Goal: Task Accomplishment & Management: Use online tool/utility

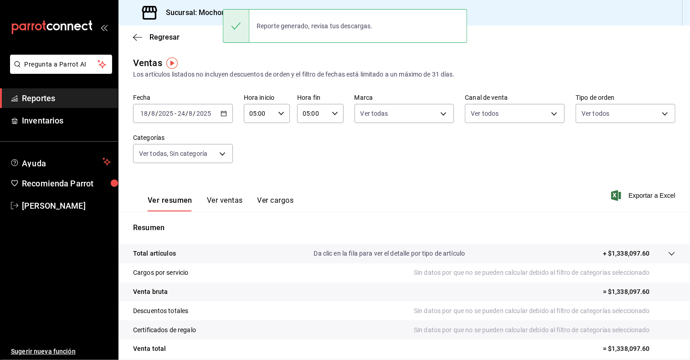
click at [287, 64] on div "Ventas Los artículos listados no incluyen descuentos de orden y el filtro de fe…" at bounding box center [404, 67] width 542 height 23
click at [202, 41] on div "Regresar" at bounding box center [403, 37] width 571 height 23
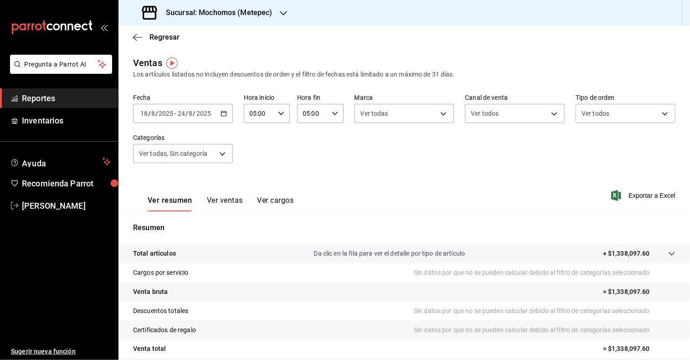
click at [281, 11] on icon "button" at bounding box center [283, 13] width 7 height 7
click at [204, 56] on div "Mochomos (Metepec)" at bounding box center [187, 60] width 122 height 10
click at [223, 115] on icon "button" at bounding box center [223, 113] width 6 height 6
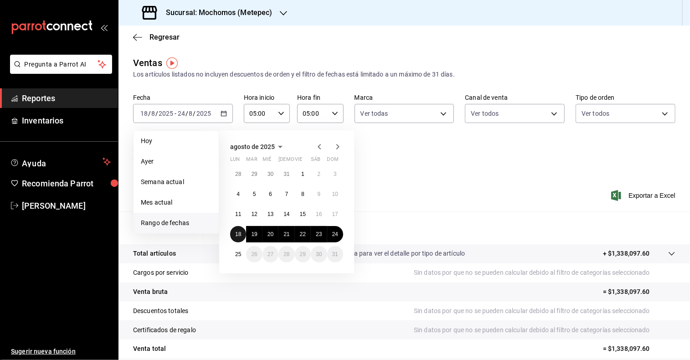
click at [237, 236] on abbr "18" at bounding box center [238, 234] width 6 height 6
click at [236, 256] on abbr "25" at bounding box center [238, 254] width 6 height 6
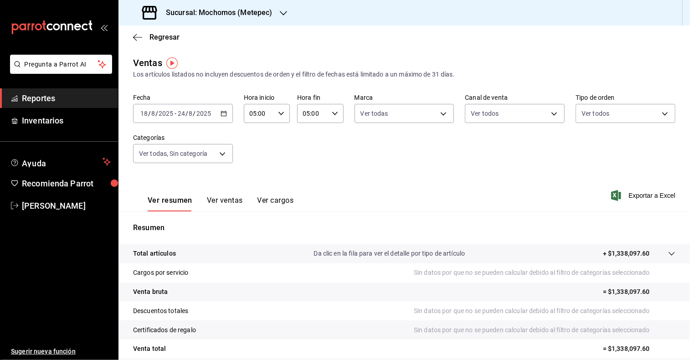
click at [277, 108] on div "05:00 Hora inicio" at bounding box center [267, 113] width 46 height 19
click at [220, 113] on div at bounding box center [345, 180] width 690 height 360
click at [220, 113] on icon "button" at bounding box center [223, 113] width 6 height 6
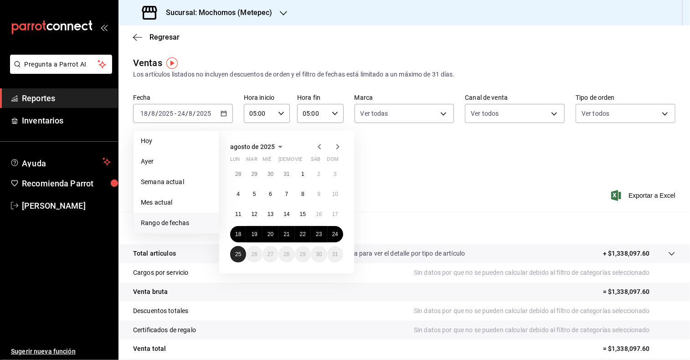
click at [245, 256] on button "25" at bounding box center [238, 254] width 16 height 16
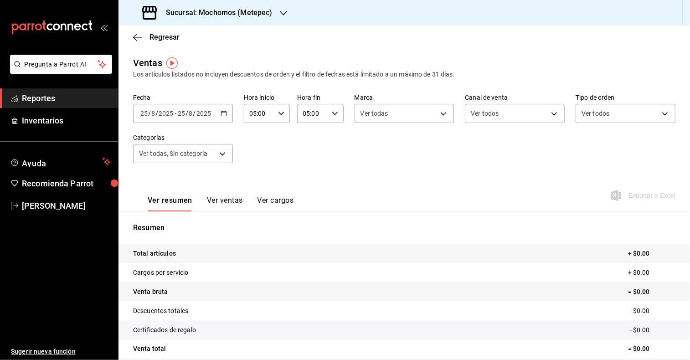
click at [221, 113] on \(Stroke\) "button" at bounding box center [223, 113] width 5 height 5
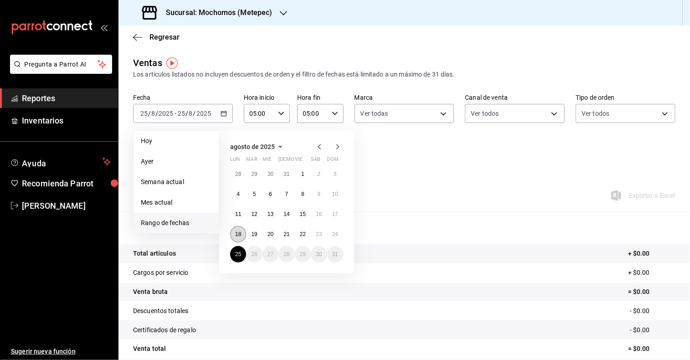
click at [235, 233] on abbr "18" at bounding box center [238, 234] width 6 height 6
click at [240, 254] on abbr "25" at bounding box center [238, 254] width 6 height 6
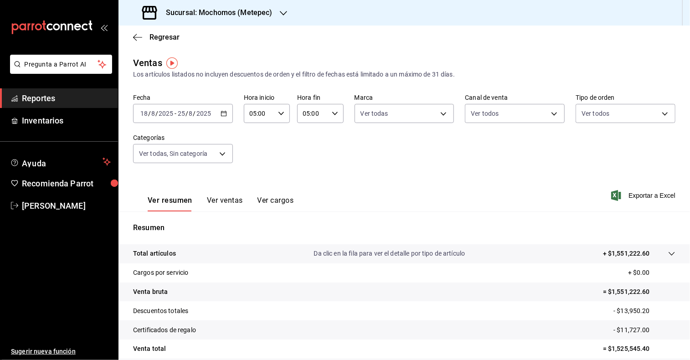
click at [278, 112] on icon "button" at bounding box center [281, 113] width 6 height 6
click at [260, 134] on button "05" at bounding box center [253, 135] width 19 height 18
drag, startPoint x: 273, startPoint y: 135, endPoint x: 330, endPoint y: 115, distance: 59.9
click at [330, 115] on div "00 01 02 03 04 05 06 07 08 09 10 11 12 13 14 15 16 17 18 19 20 21 22 23 00 01 0…" at bounding box center [345, 181] width 690 height 357
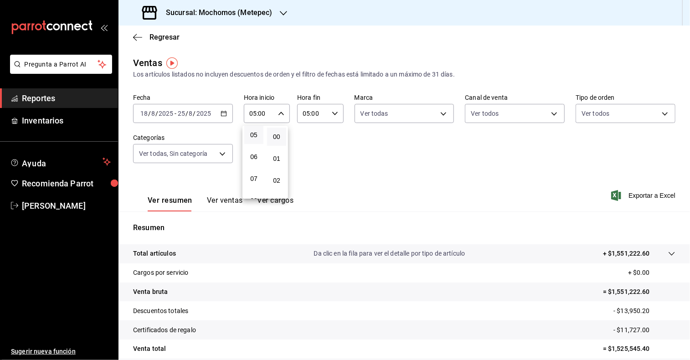
click at [335, 114] on div at bounding box center [345, 180] width 690 height 360
click at [335, 114] on div "05:00 Hora fin" at bounding box center [320, 113] width 46 height 19
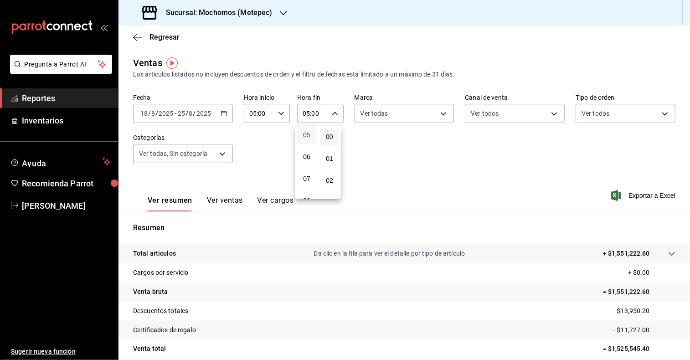
click at [308, 135] on span "05" at bounding box center [306, 134] width 8 height 7
click at [330, 136] on span "00" at bounding box center [329, 136] width 8 height 7
click at [442, 113] on div at bounding box center [345, 180] width 690 height 360
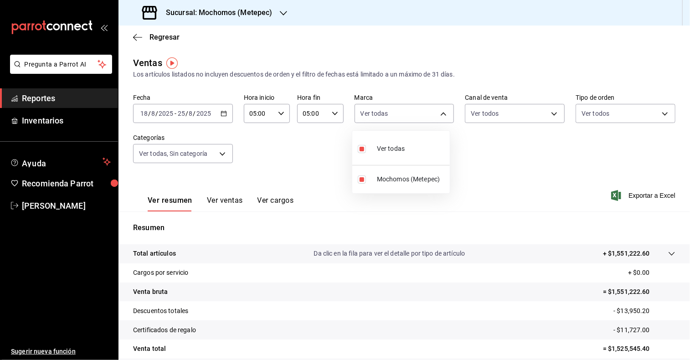
click at [442, 113] on body "Pregunta a Parrot AI Reportes Inventarios Ayuda Recomienda Parrot [PERSON_NAME]…" at bounding box center [345, 180] width 690 height 360
click at [385, 180] on span "Mochomos (Metepec)" at bounding box center [411, 179] width 69 height 10
checkbox input "false"
click at [385, 180] on span "Mochomos (Metepec)" at bounding box center [411, 179] width 69 height 10
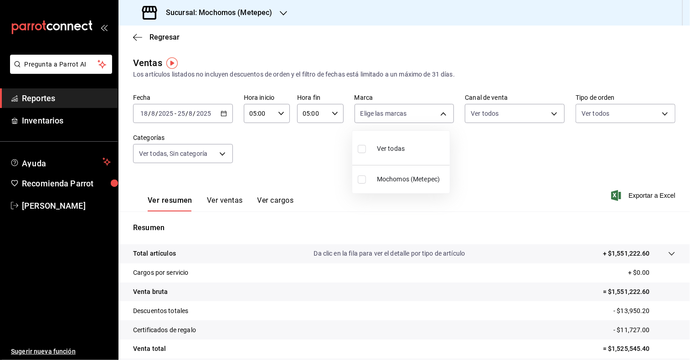
type input "2365f74e-aa6b-4392-bdf2-72765591bddf"
checkbox input "true"
click at [542, 161] on div at bounding box center [345, 180] width 690 height 360
click at [638, 194] on span "Exportar a Excel" at bounding box center [644, 195] width 62 height 11
